Goal: Task Accomplishment & Management: Manage account settings

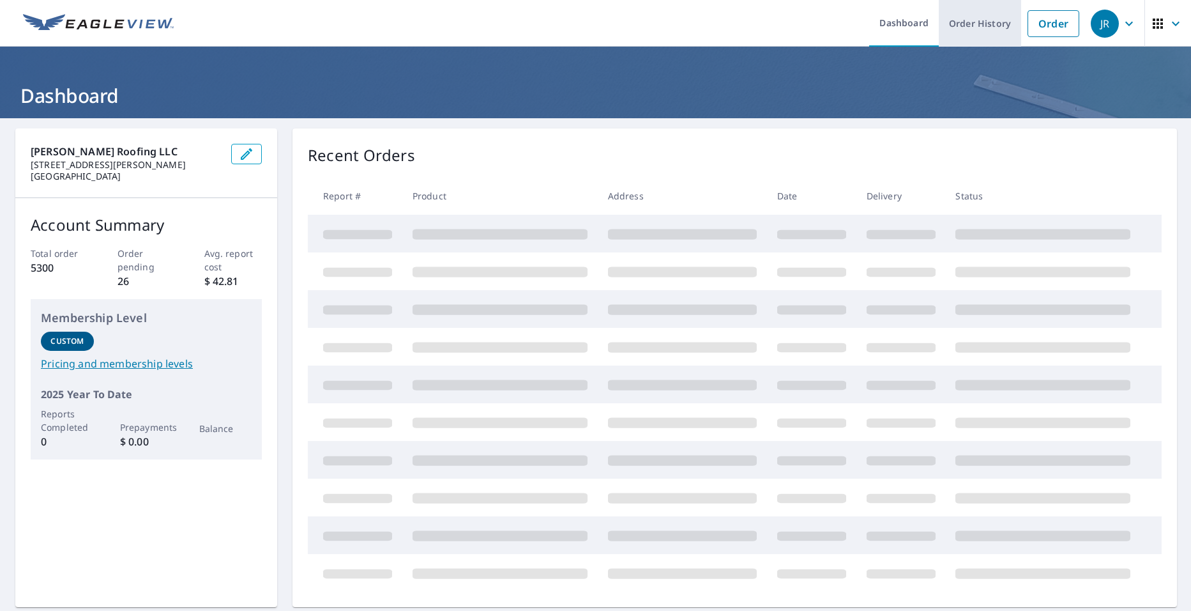
click at [996, 26] on link "Order History" at bounding box center [980, 23] width 82 height 47
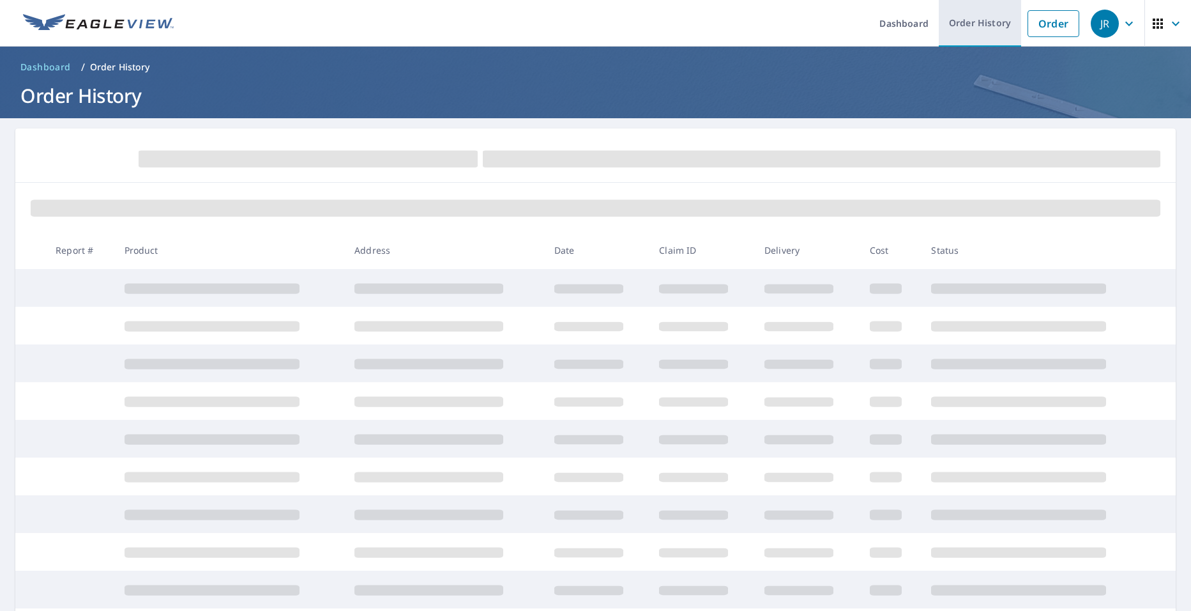
click at [977, 33] on link "Order History" at bounding box center [980, 23] width 82 height 47
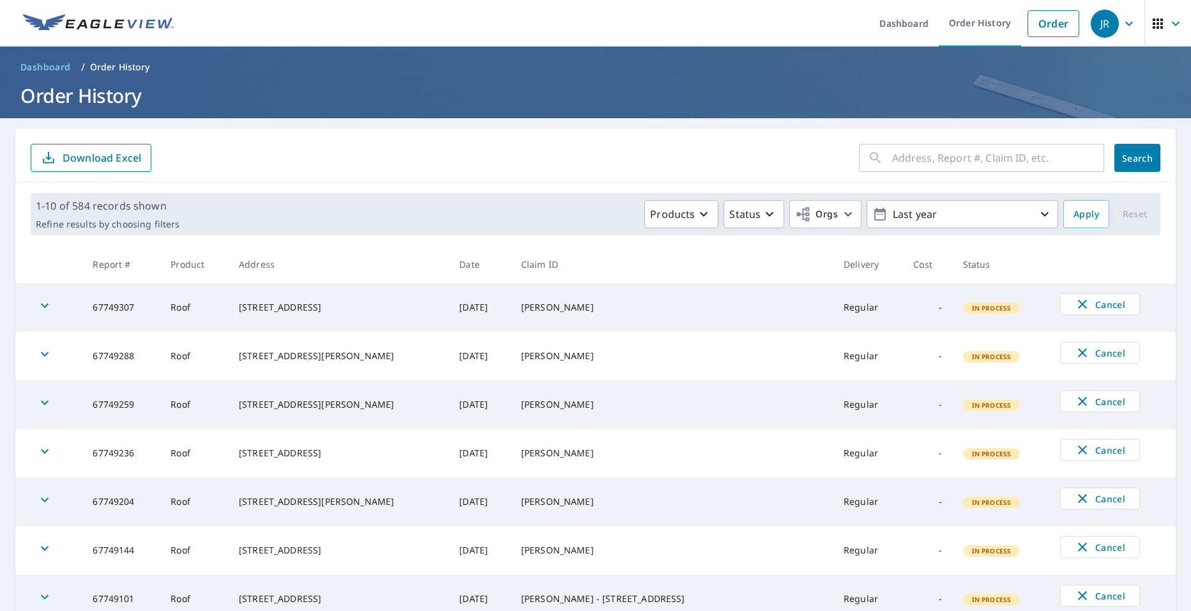
click at [952, 165] on input "text" at bounding box center [998, 158] width 212 height 36
type input "1940"
click at [1139, 164] on span "Search" at bounding box center [1138, 158] width 26 height 12
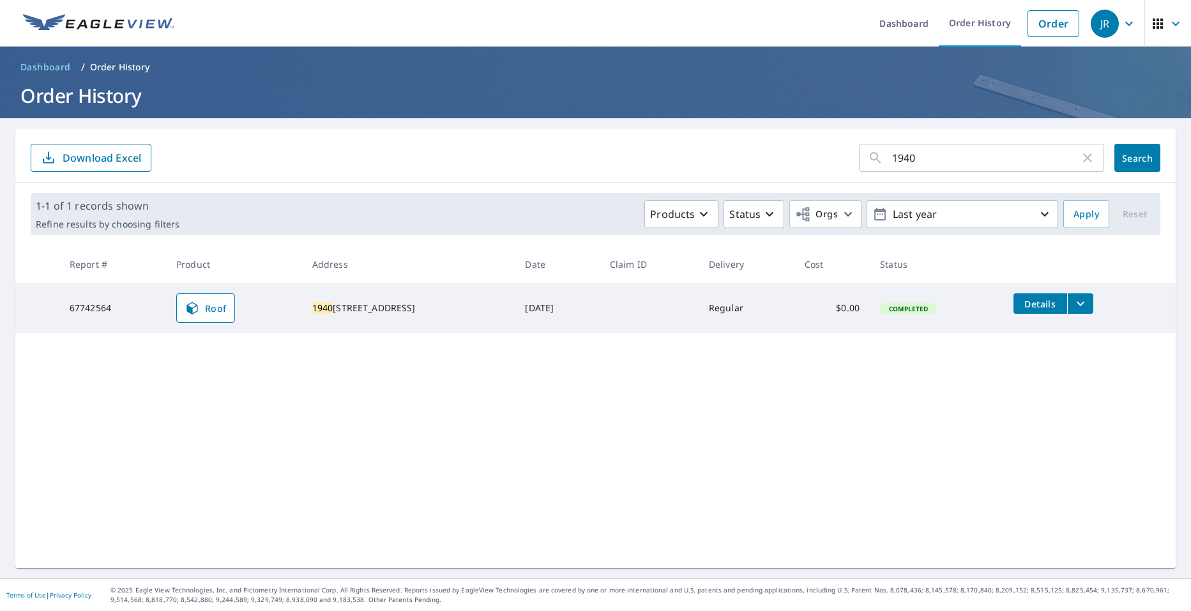
click at [1080, 306] on icon "filesDropdownBtn-67742564" at bounding box center [1080, 303] width 15 height 15
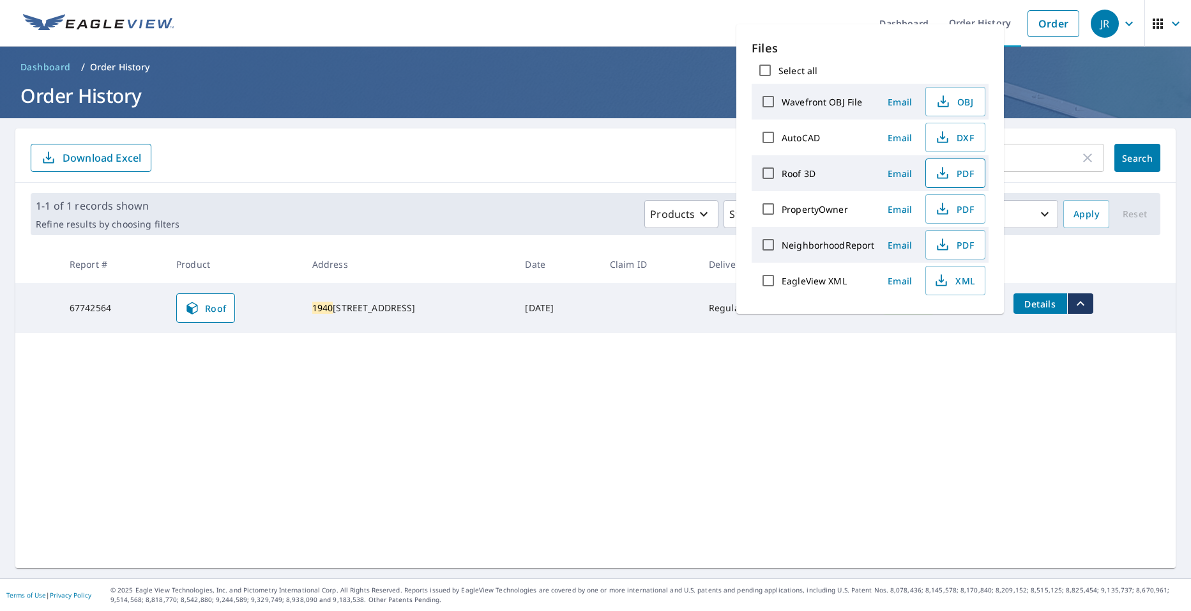
click at [949, 174] on span "PDF" at bounding box center [954, 172] width 41 height 15
